Goal: Transaction & Acquisition: Purchase product/service

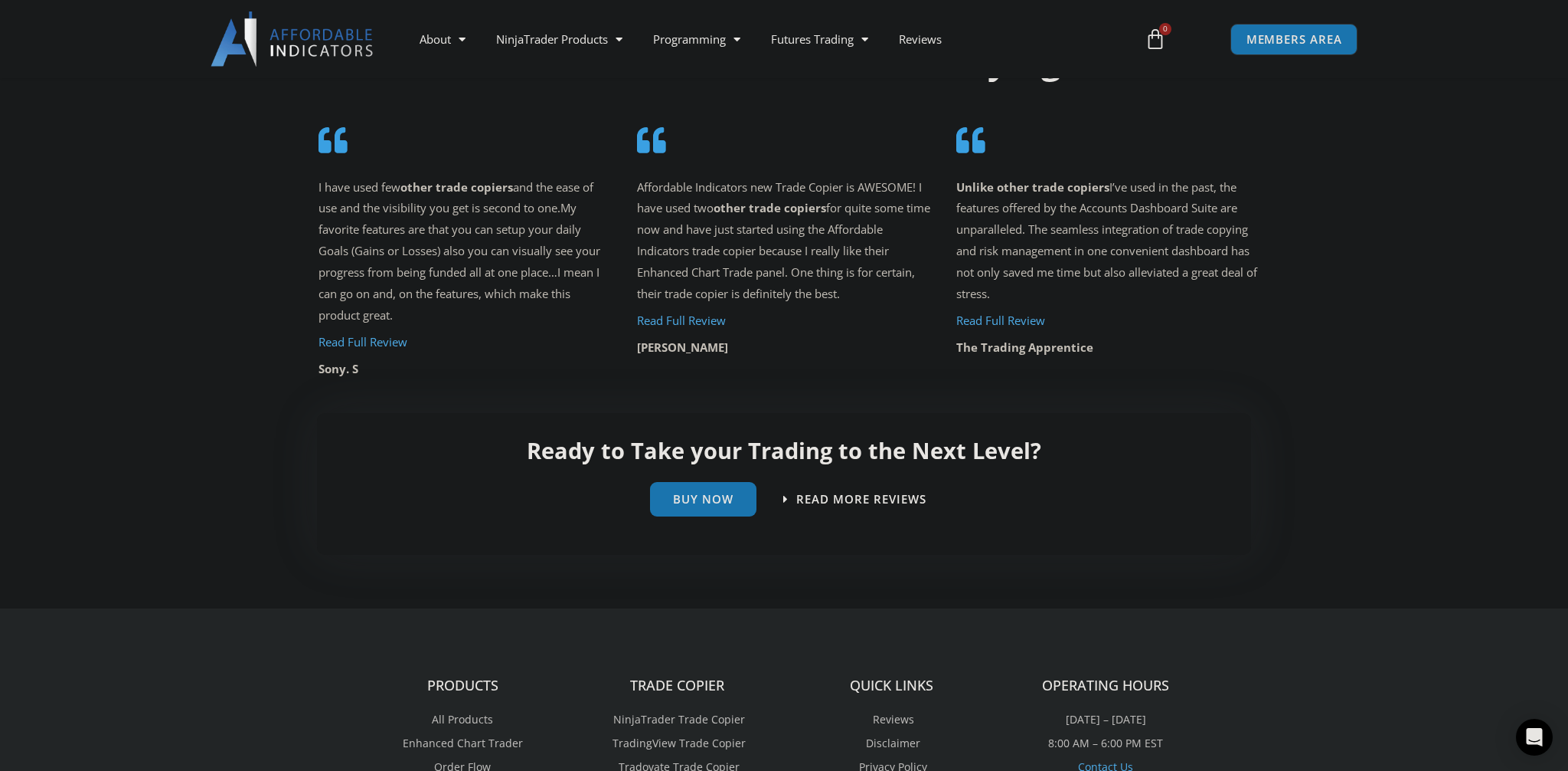
scroll to position [3250, 0]
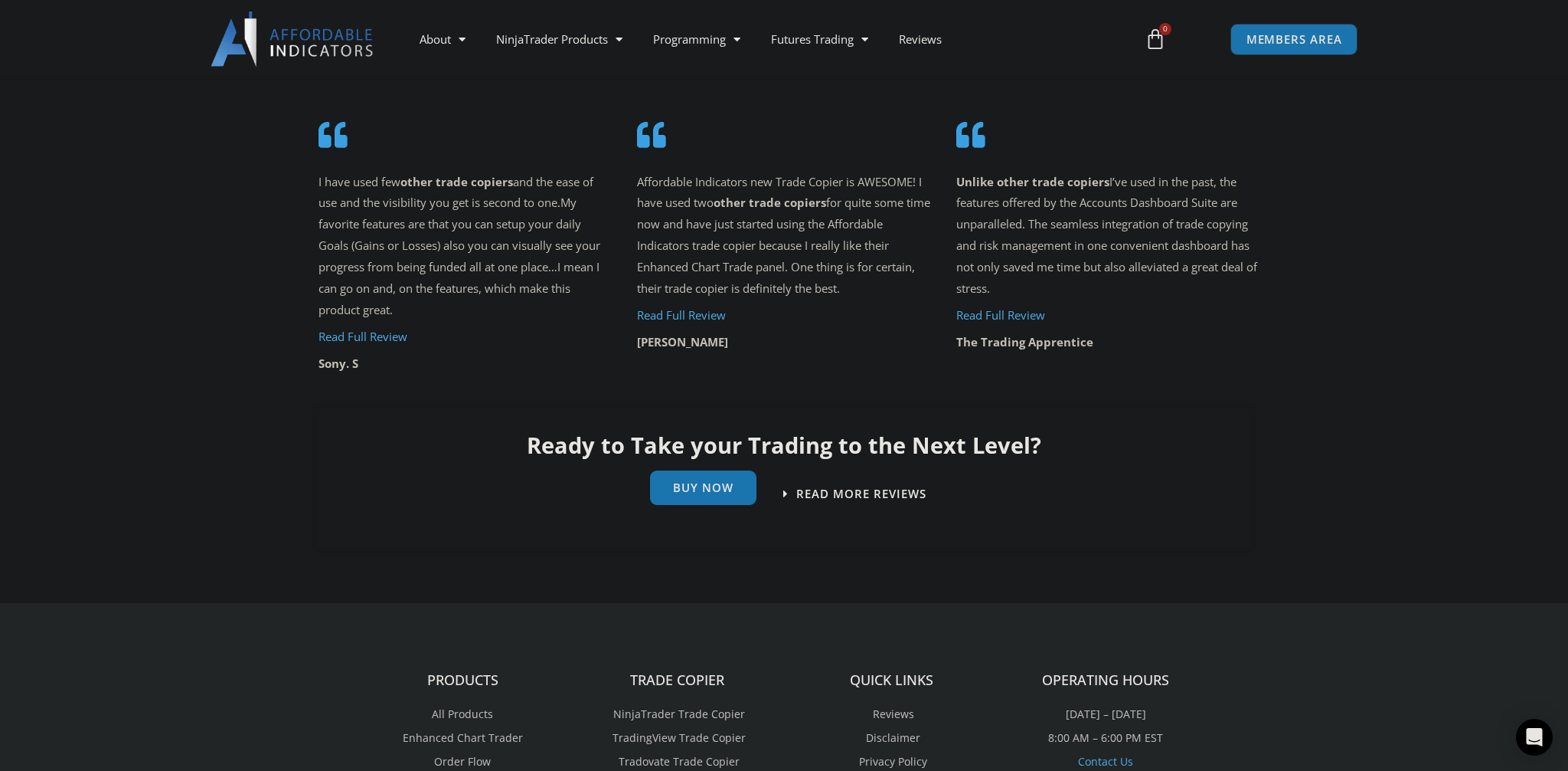
click at [688, 484] on span "Buy Now" at bounding box center [703, 488] width 61 height 11
